Goal: Information Seeking & Learning: Learn about a topic

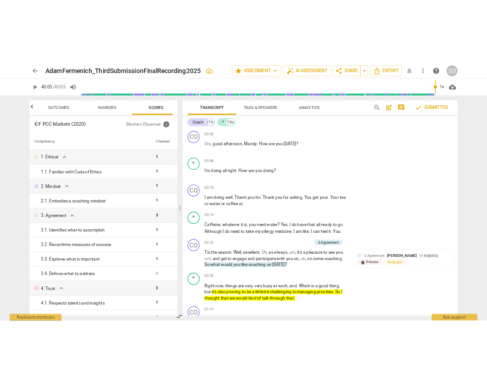
scroll to position [5664, 0]
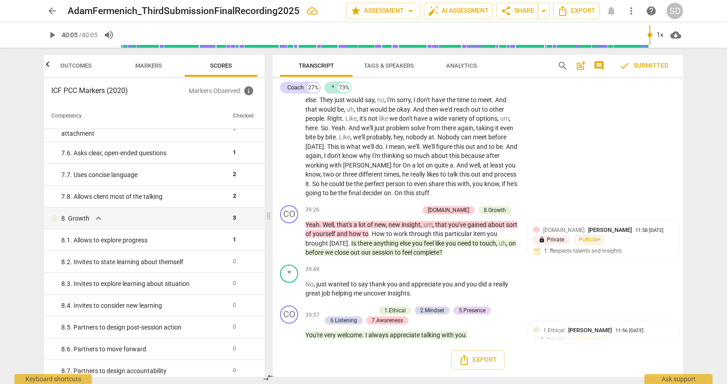
click at [153, 63] on span "Markers" at bounding box center [148, 65] width 27 height 7
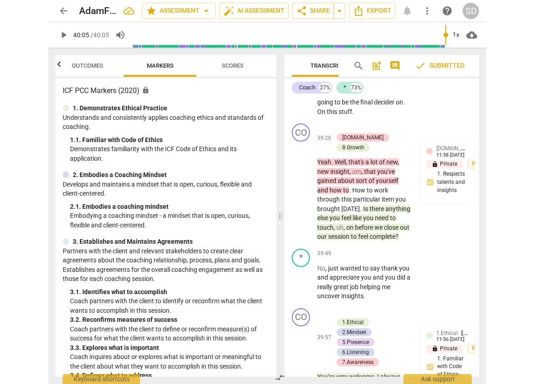
scroll to position [10932, 0]
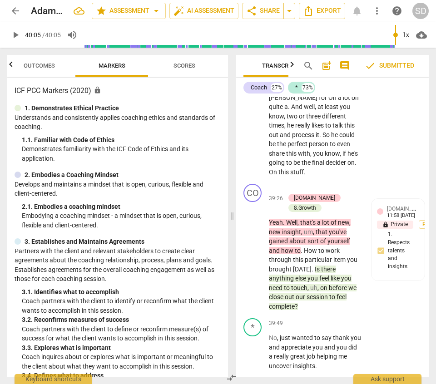
drag, startPoint x: 347, startPoint y: 384, endPoint x: 351, endPoint y: 435, distance: 51.0
click at [351, 0] on html "arrow_back AdamFermenich_ThirdSubmissionFinalRecording2025 edit star Assessment…" at bounding box center [218, 0] width 436 height 0
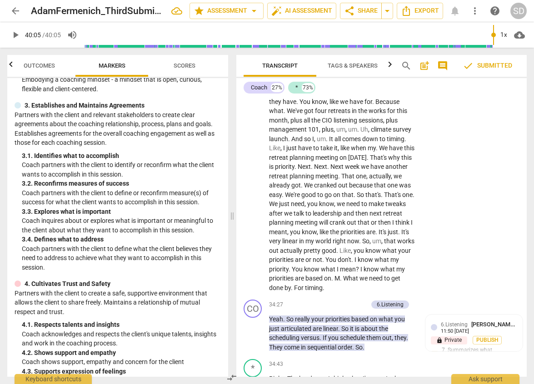
scroll to position [91, 0]
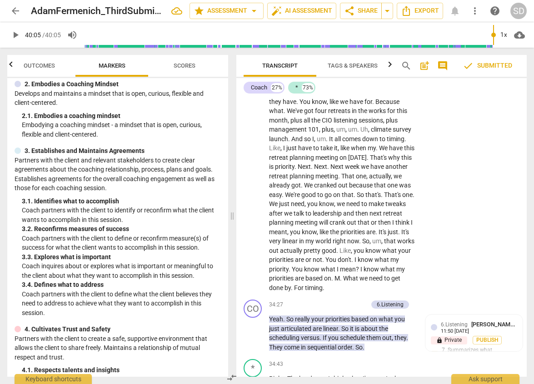
click at [55, 144] on div "ICF PCC Markers (2020) lock 1. Demonstrates Ethical Practice Understands and co…" at bounding box center [117, 227] width 221 height 299
drag, startPoint x: 45, startPoint y: 203, endPoint x: 49, endPoint y: 199, distance: 5.1
click at [45, 203] on div "3. 1. Identifies what to accomplish" at bounding box center [121, 202] width 199 height 10
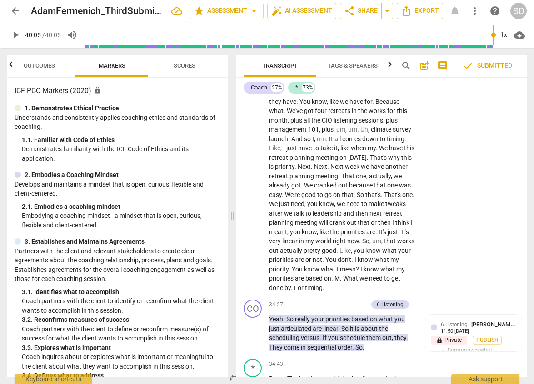
click at [40, 68] on span "Outcomes" at bounding box center [39, 65] width 31 height 7
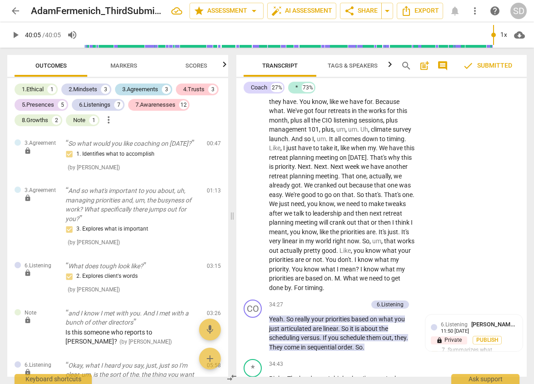
click at [141, 89] on div "3.Agreements" at bounding box center [140, 89] width 36 height 9
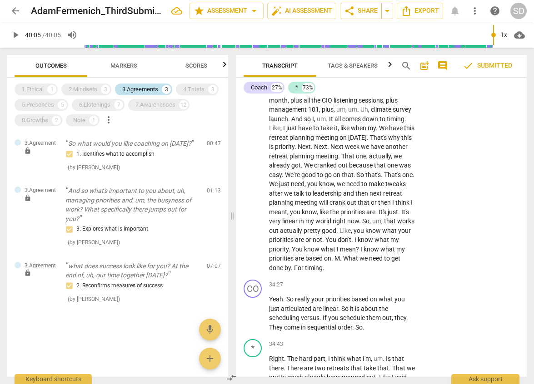
scroll to position [6033, 0]
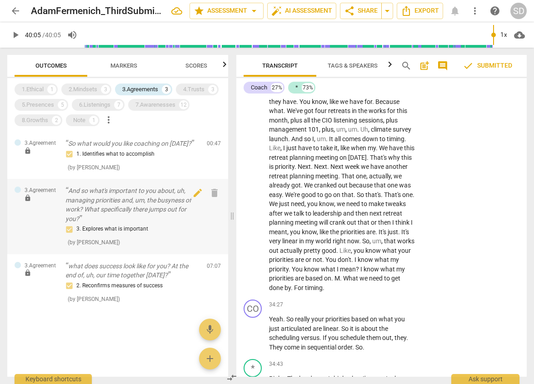
click at [157, 206] on p "And so what's important to you about, uh, managing priorities and, um, the busy…" at bounding box center [132, 204] width 134 height 37
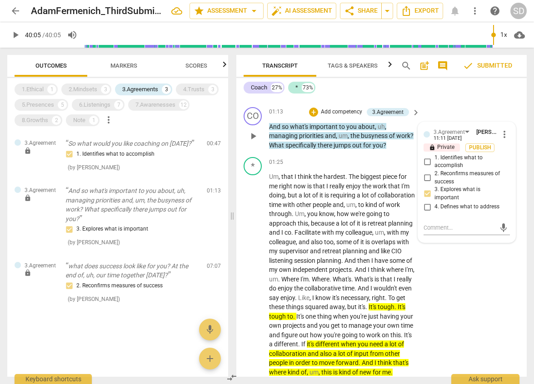
scroll to position [228, 0]
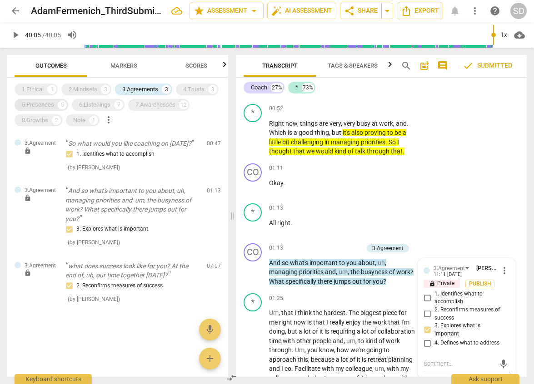
click at [49, 102] on div "5.Presences" at bounding box center [38, 104] width 32 height 9
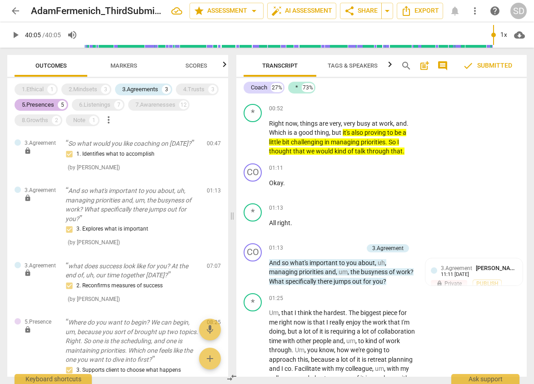
click at [40, 102] on div "5.Presences" at bounding box center [38, 104] width 32 height 9
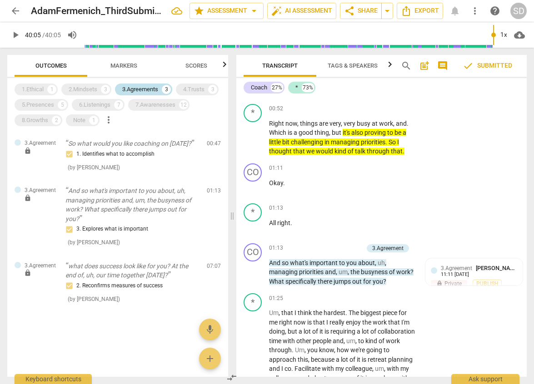
click at [138, 85] on div "3.Agreements" at bounding box center [140, 89] width 36 height 9
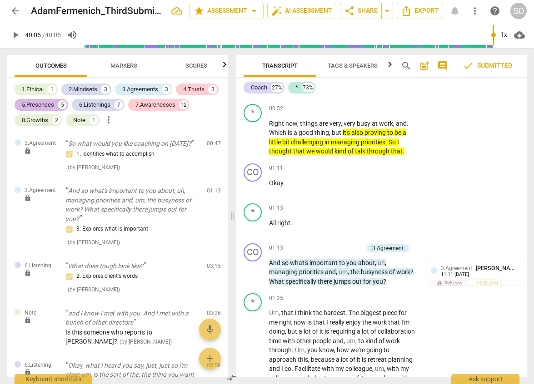
click at [48, 105] on div "5.Presences" at bounding box center [38, 104] width 32 height 9
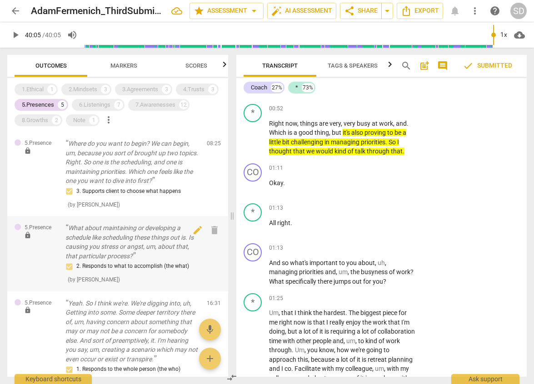
click at [140, 239] on p "What about maintaining or developing a schedule like scheduling these things ou…" at bounding box center [132, 241] width 134 height 37
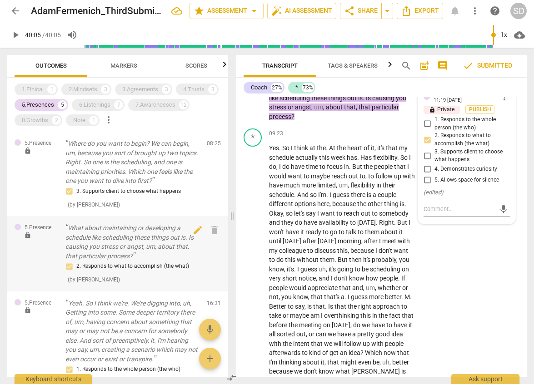
scroll to position [91, 0]
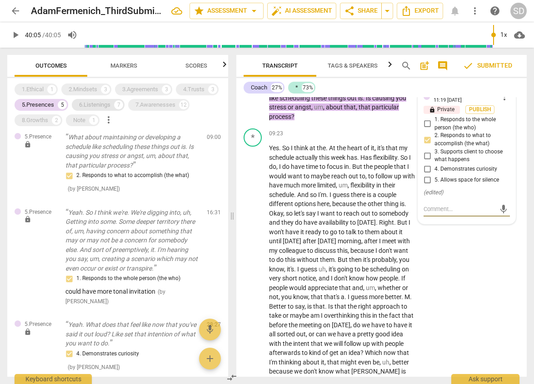
click at [94, 105] on div "6.Listenings" at bounding box center [94, 104] width 31 height 9
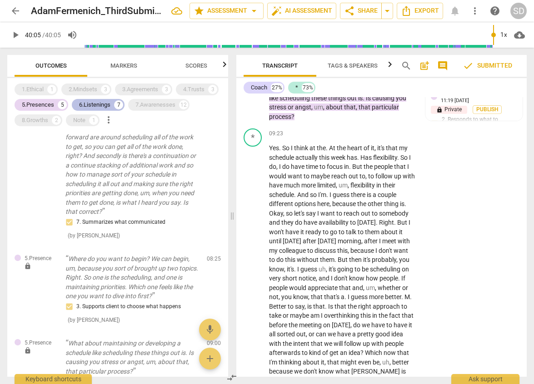
scroll to position [297, 0]
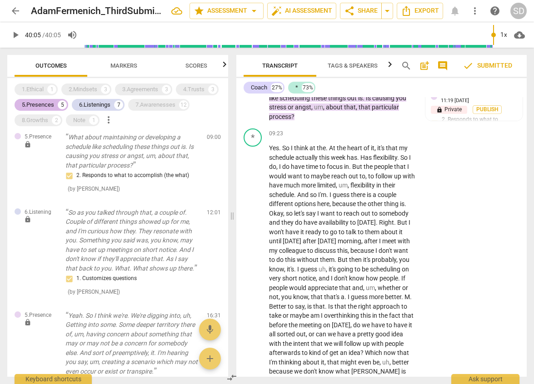
click at [42, 103] on div "5.Presences" at bounding box center [38, 104] width 32 height 9
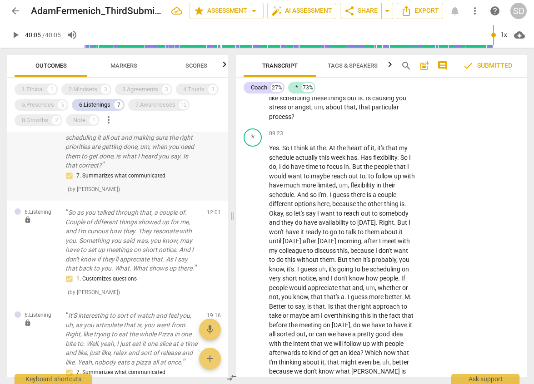
scroll to position [92, 0]
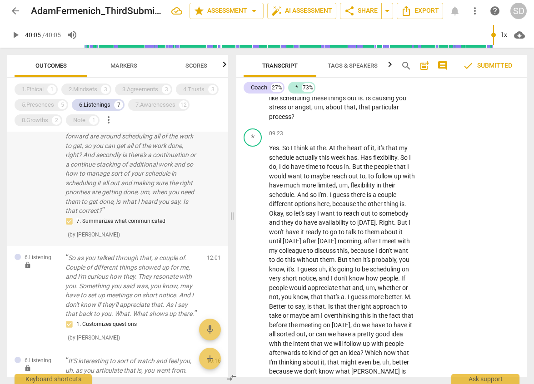
click at [170, 149] on p "Okay, what I heard you say, just, just so I'm clear, um, is the sort of the, th…" at bounding box center [132, 154] width 134 height 121
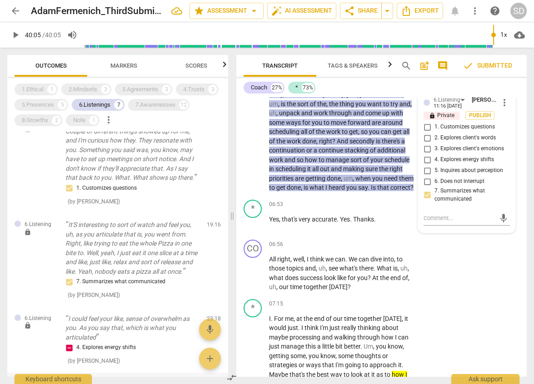
scroll to position [410, 0]
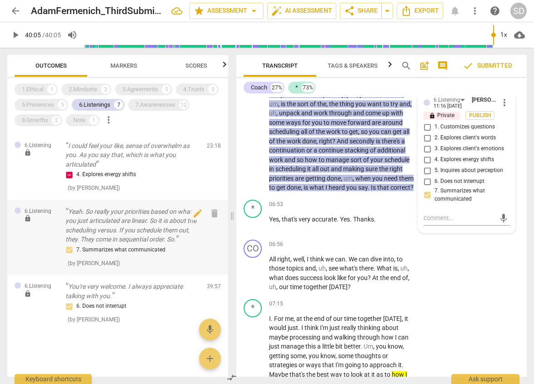
click at [148, 219] on p "Yeah. So really your priorities based on what you just articulated are linear. …" at bounding box center [132, 225] width 134 height 37
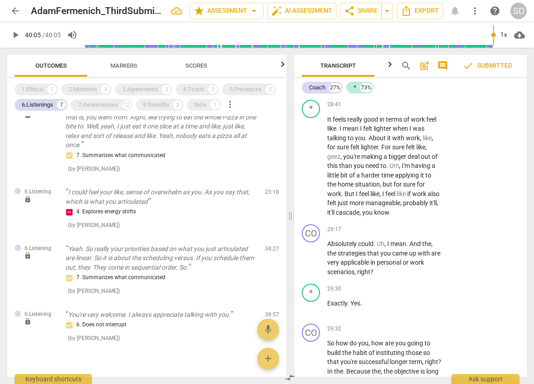
scroll to position [237, 0]
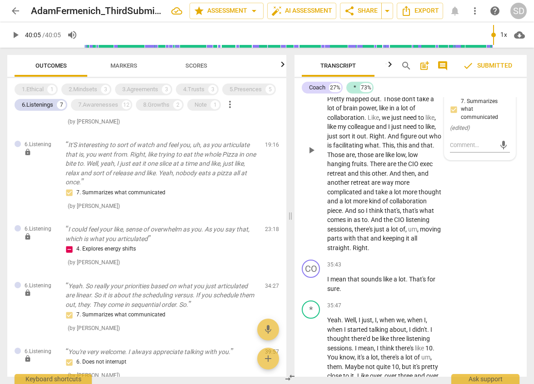
drag, startPoint x: 234, startPoint y: 282, endPoint x: 292, endPoint y: 286, distance: 58.3
click at [292, 286] on span at bounding box center [289, 216] width 5 height 336
click at [106, 106] on div "7.Awarenesses" at bounding box center [98, 104] width 40 height 9
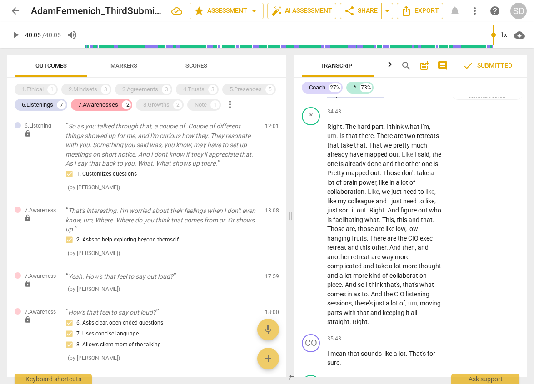
scroll to position [7849, 0]
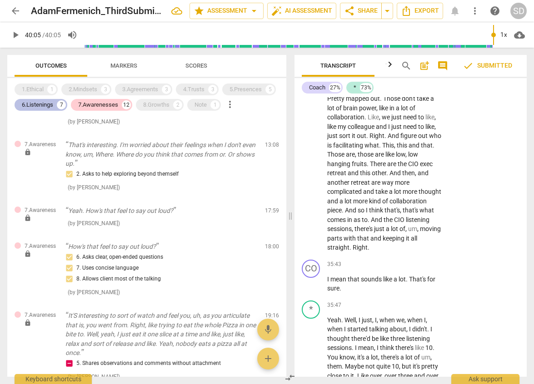
click at [53, 104] on div "6.Listenings" at bounding box center [37, 104] width 31 height 9
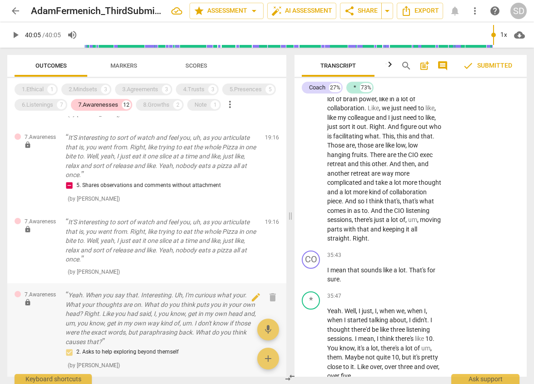
scroll to position [272, 0]
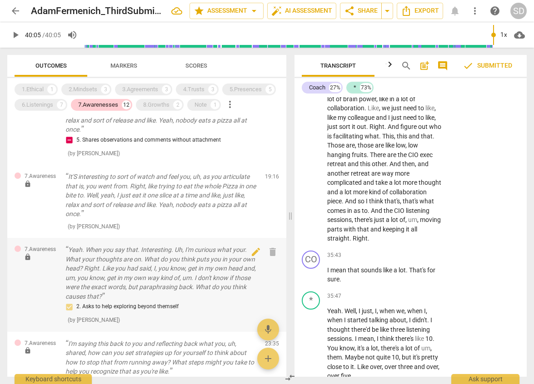
click at [149, 266] on p "Yeah. When you say that. Interesting. Uh, I'm curious what your. What your thou…" at bounding box center [161, 273] width 192 height 56
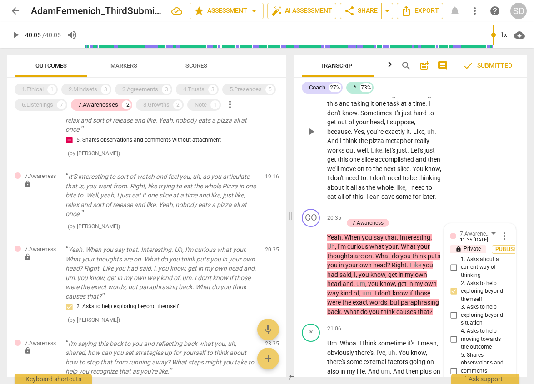
scroll to position [4411, 0]
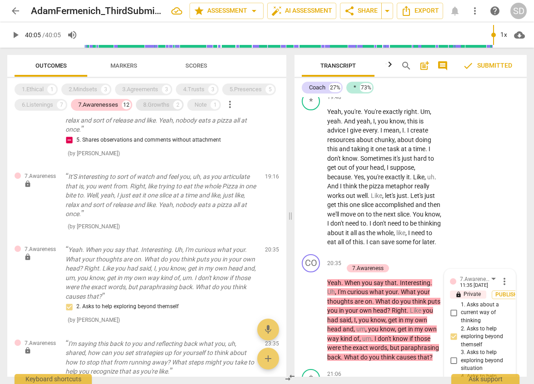
click at [168, 107] on div "8.Growths" at bounding box center [156, 104] width 26 height 9
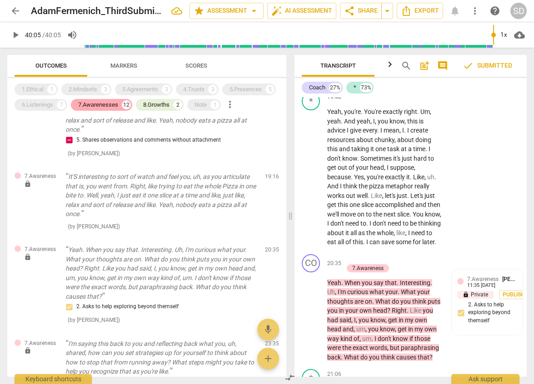
click at [115, 102] on div "7.Awarenesses" at bounding box center [98, 104] width 40 height 9
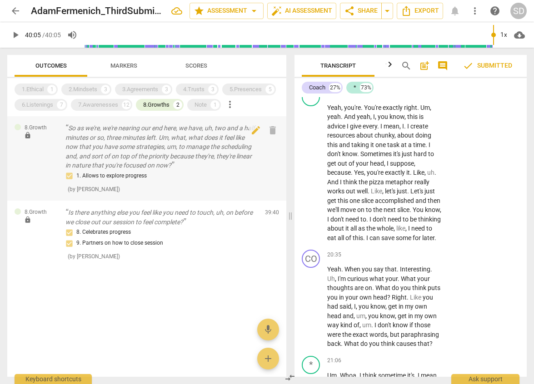
click at [175, 148] on p "So as we're, we're nearing our end here, we have, uh, two and a half minutes or…" at bounding box center [161, 147] width 192 height 47
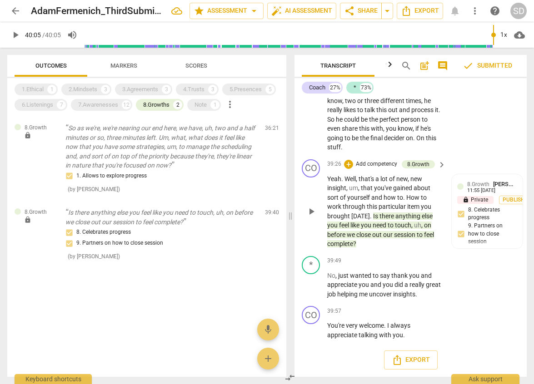
scroll to position [9078, 0]
